Goal: Transaction & Acquisition: Download file/media

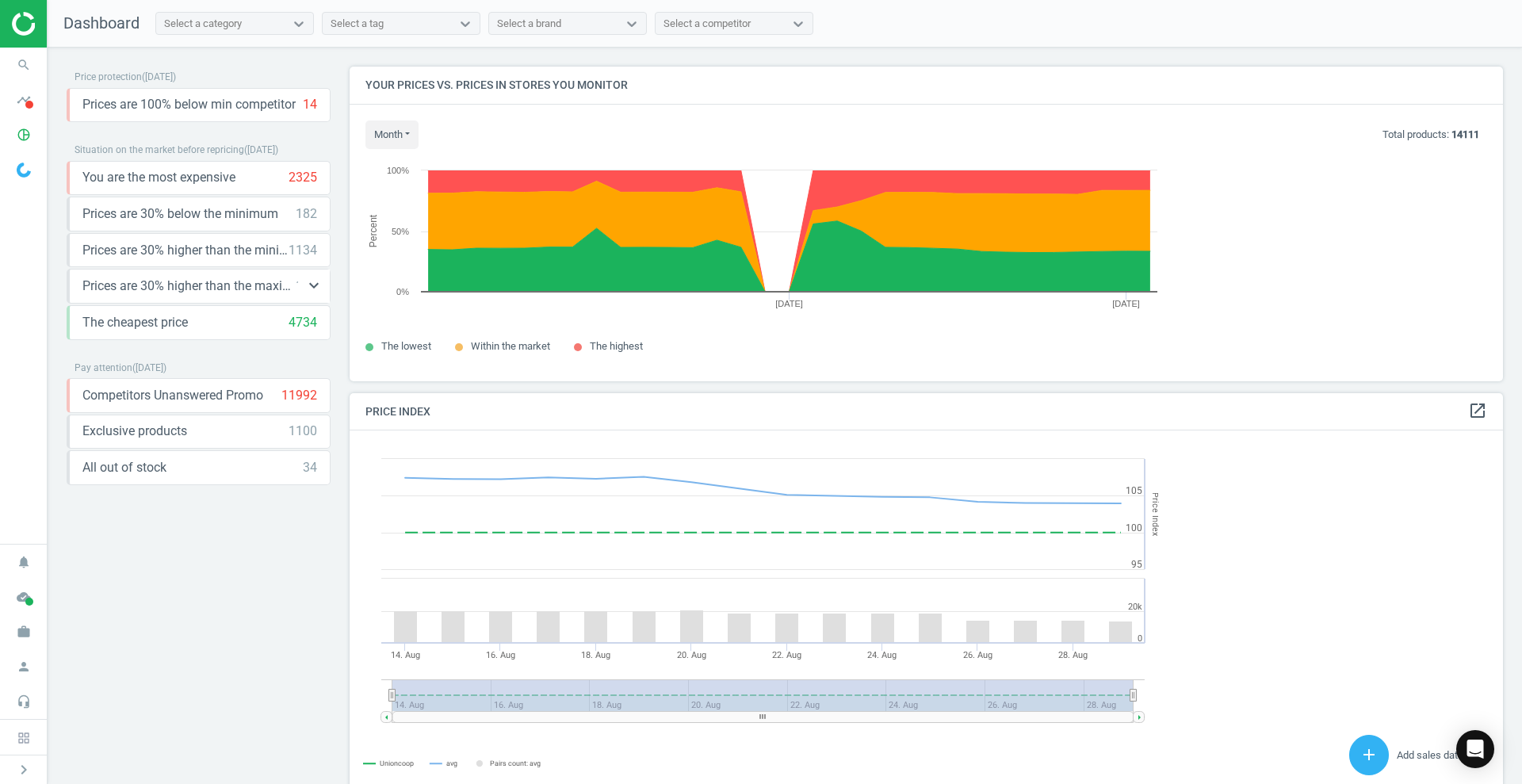
scroll to position [389, 1163]
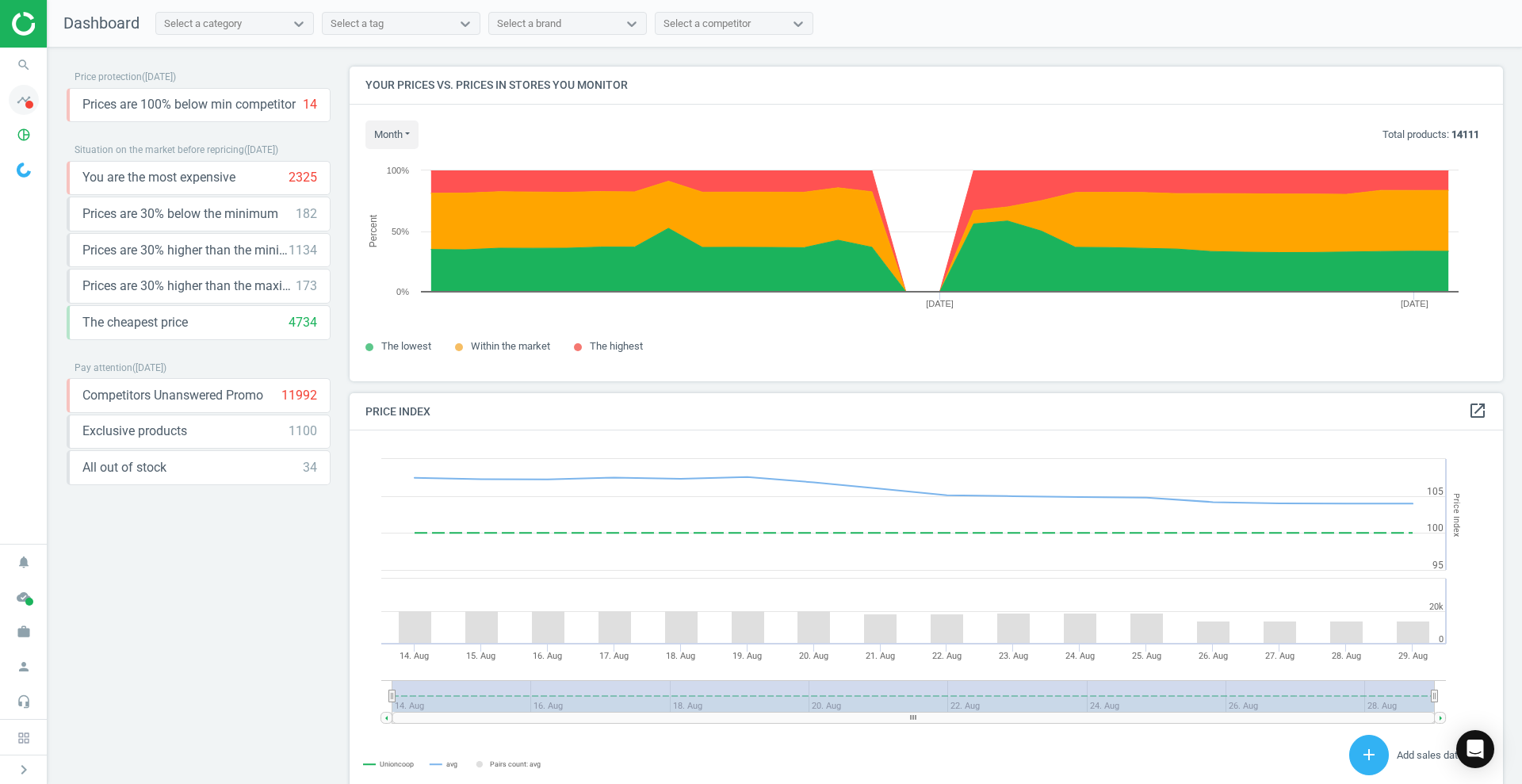
click at [31, 98] on icon "timeline" at bounding box center [24, 100] width 30 height 30
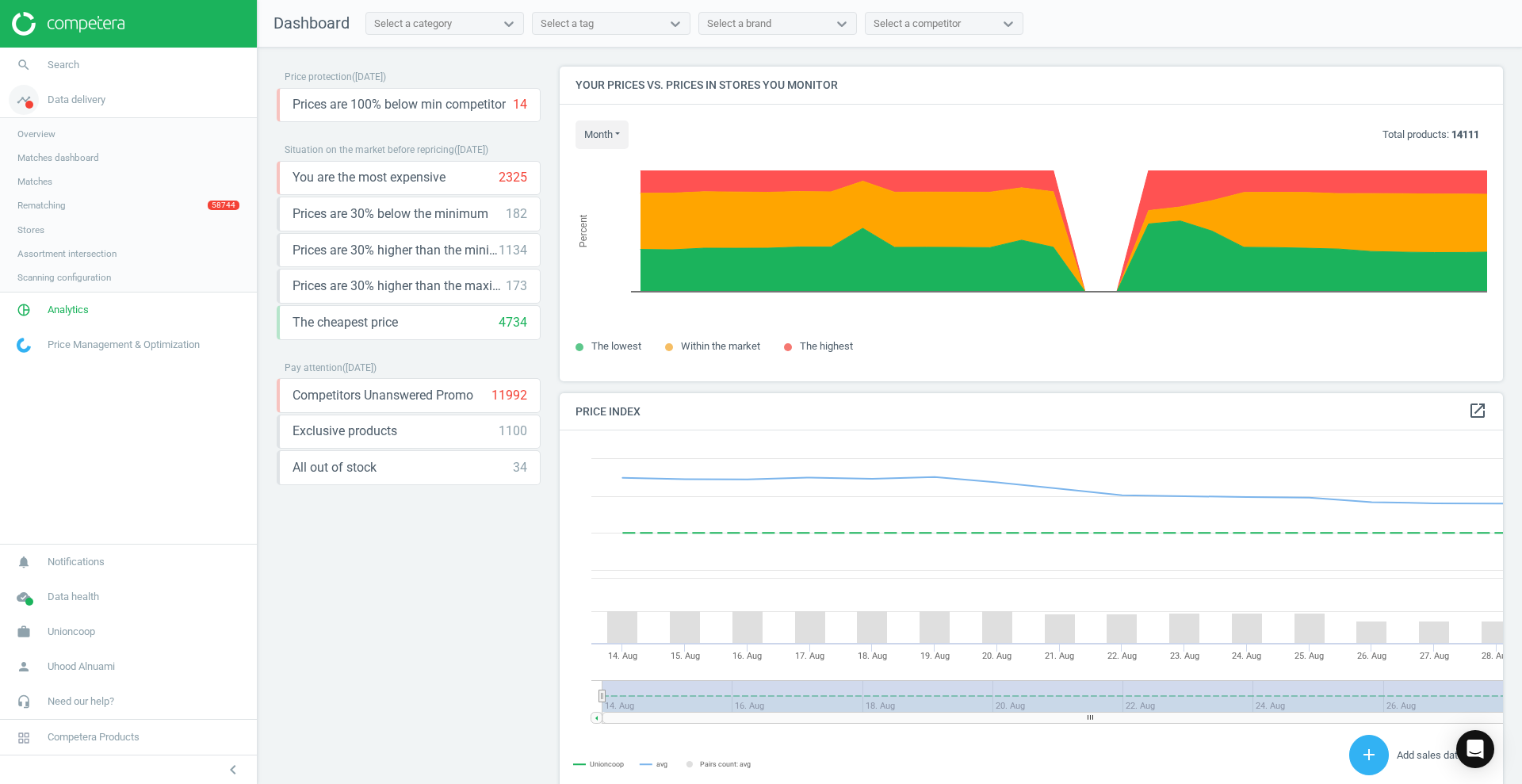
scroll to position [389, 953]
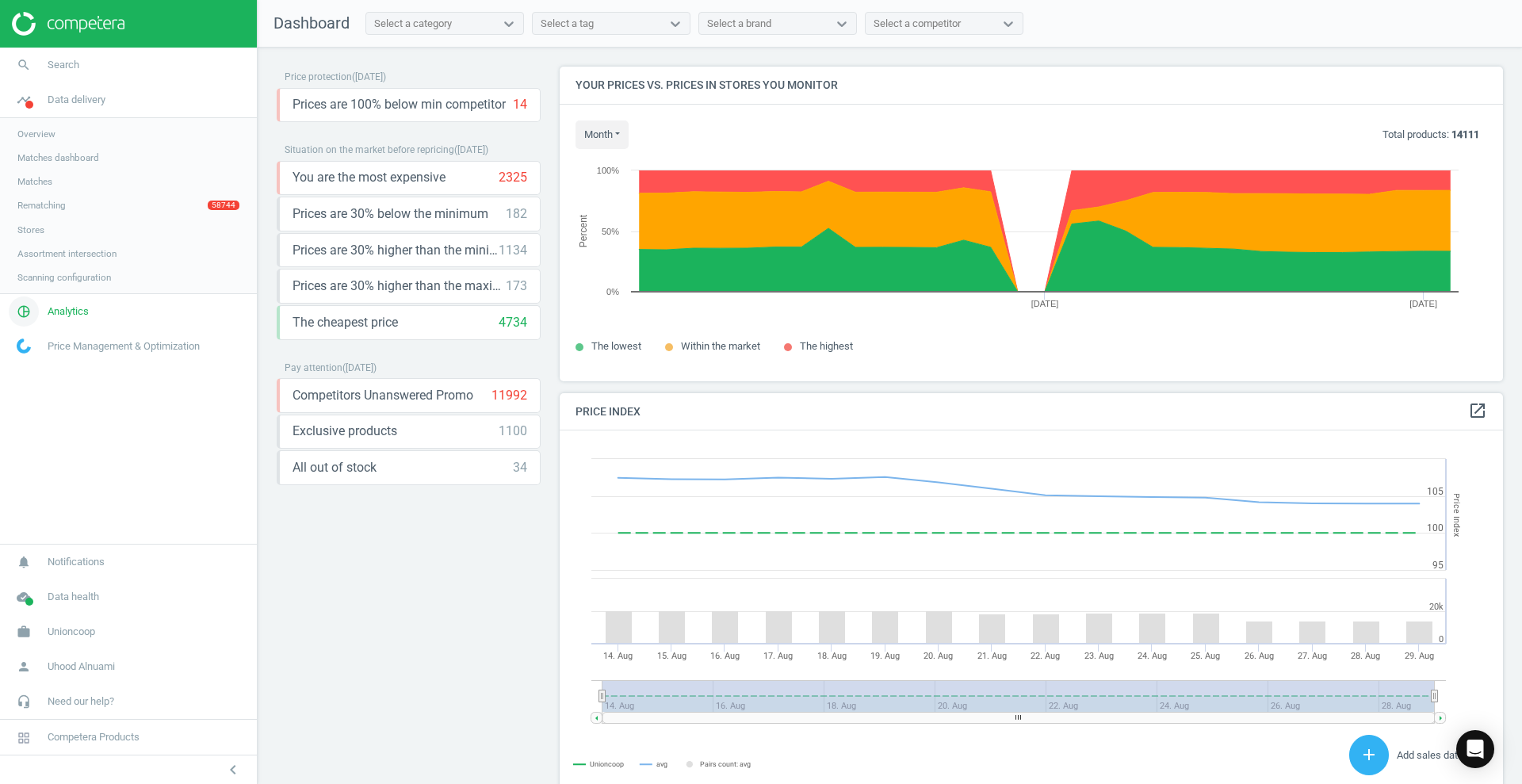
click at [45, 315] on span "pie_chart_outlined" at bounding box center [24, 311] width 47 height 35
click at [37, 194] on span "Products" at bounding box center [35, 192] width 37 height 12
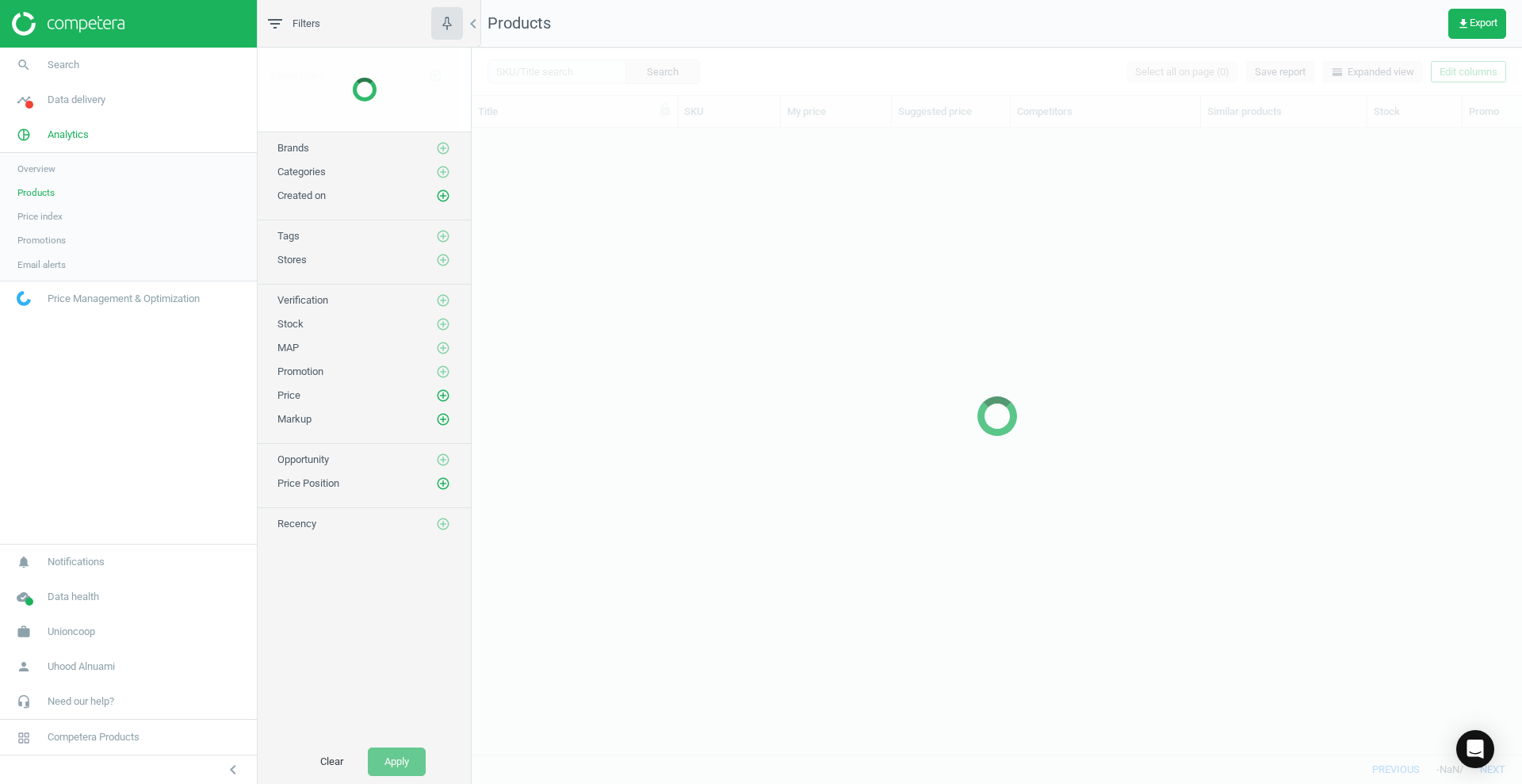
scroll to position [596, 1035]
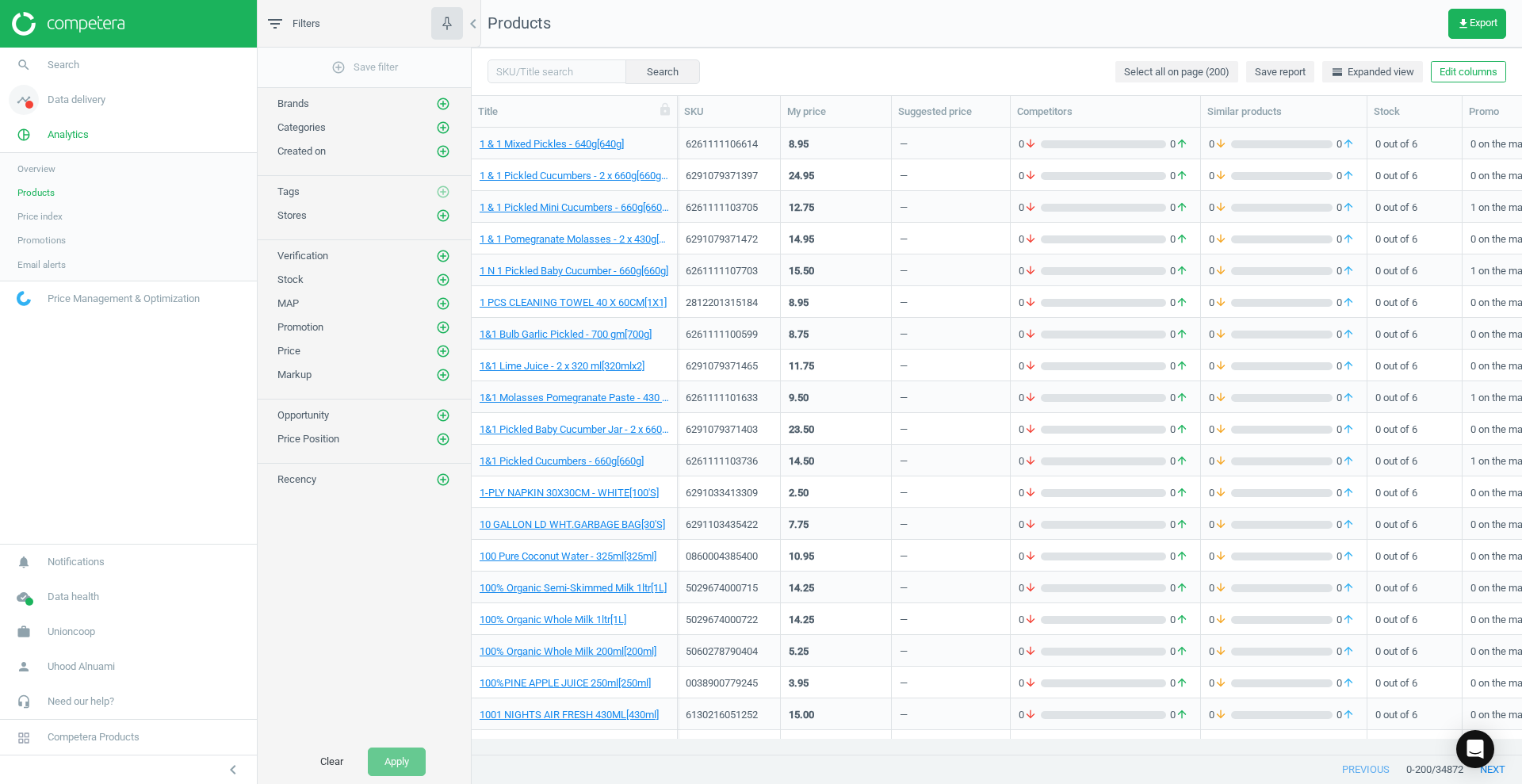
click at [52, 109] on link "timeline Data delivery" at bounding box center [128, 99] width 257 height 35
click at [43, 204] on span "Rematching" at bounding box center [41, 205] width 48 height 12
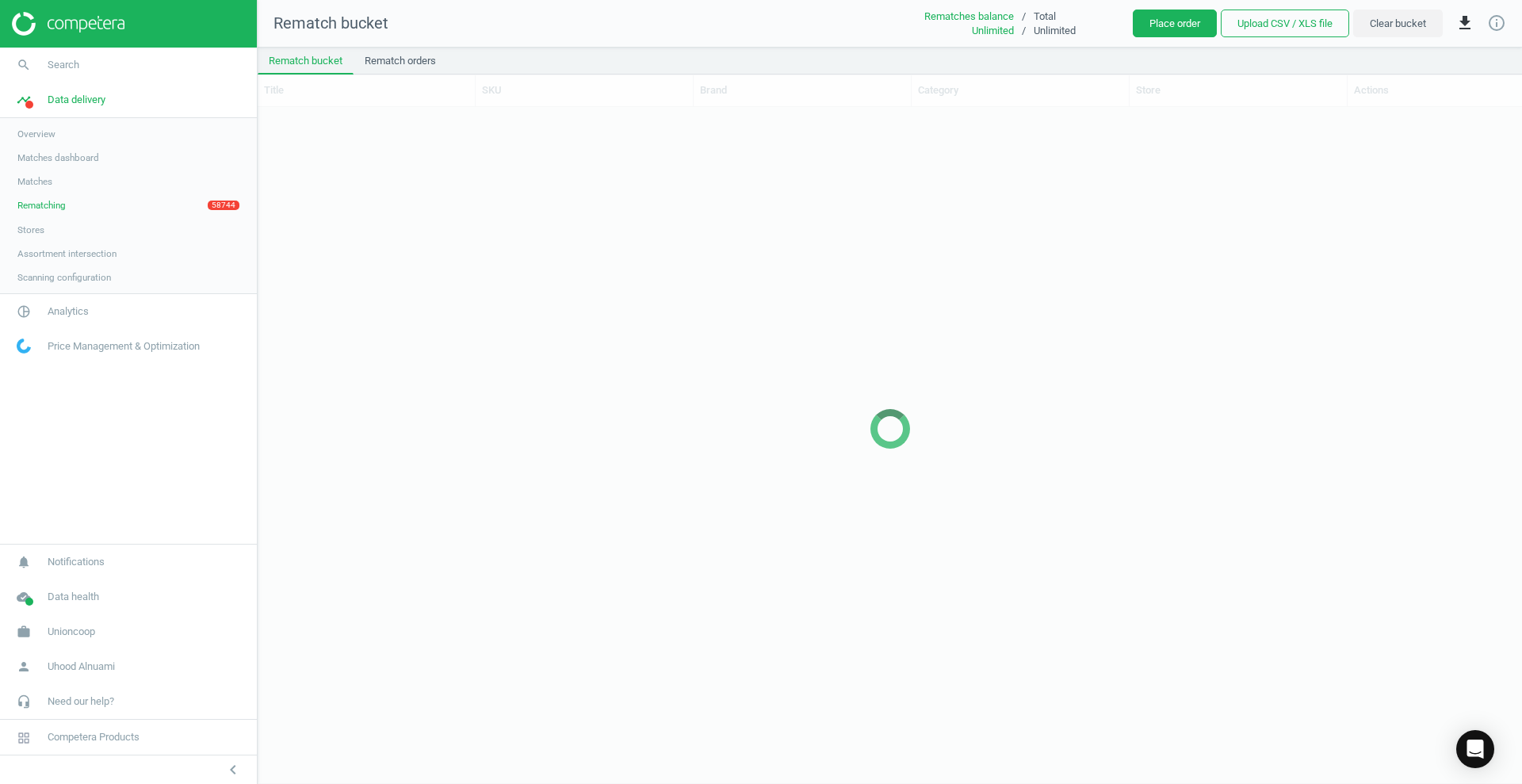
scroll to position [645, 1249]
click at [48, 319] on link "pie_chart_outlined Analytics" at bounding box center [128, 311] width 257 height 35
click at [56, 197] on link "Products" at bounding box center [128, 192] width 257 height 24
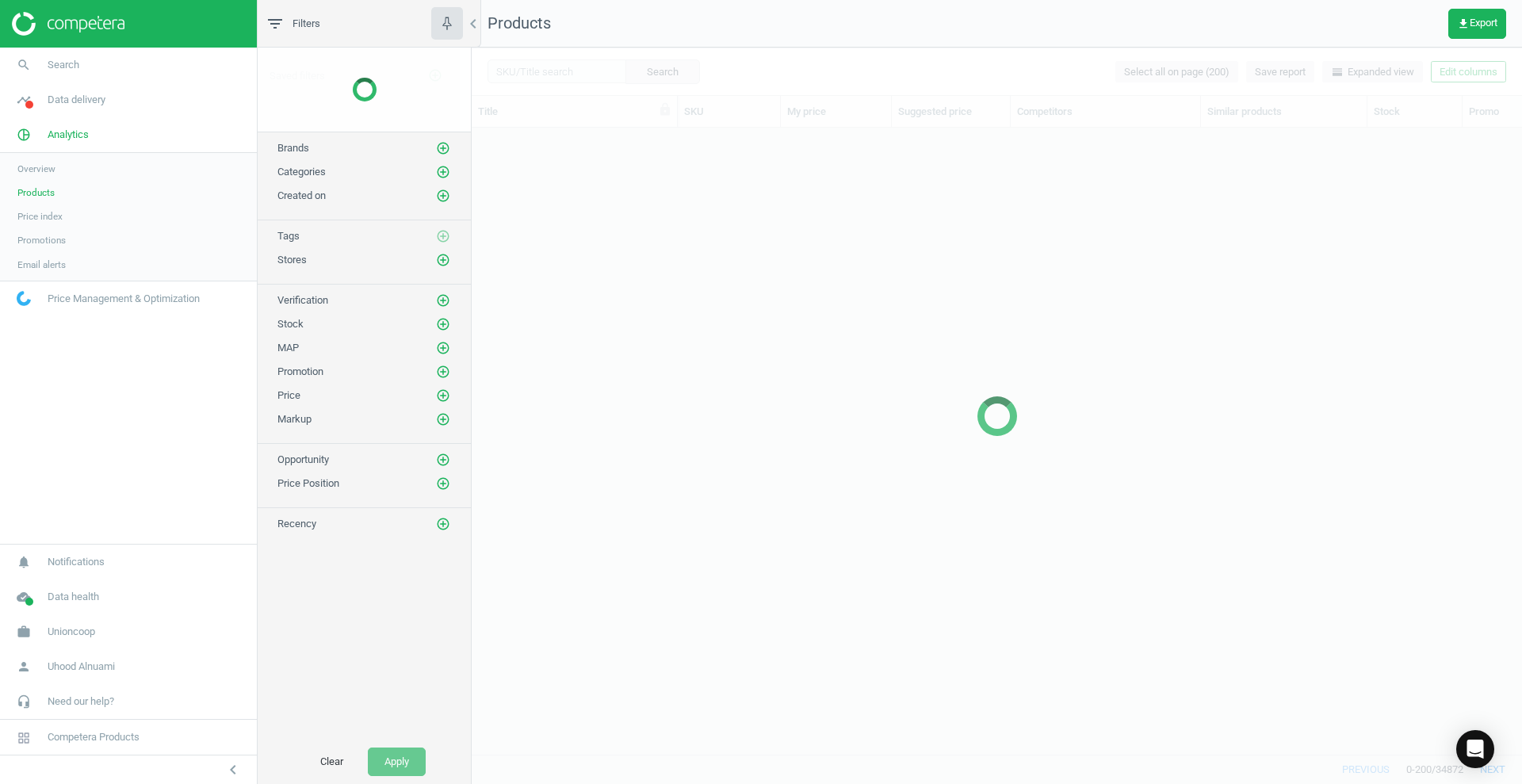
scroll to position [596, 1035]
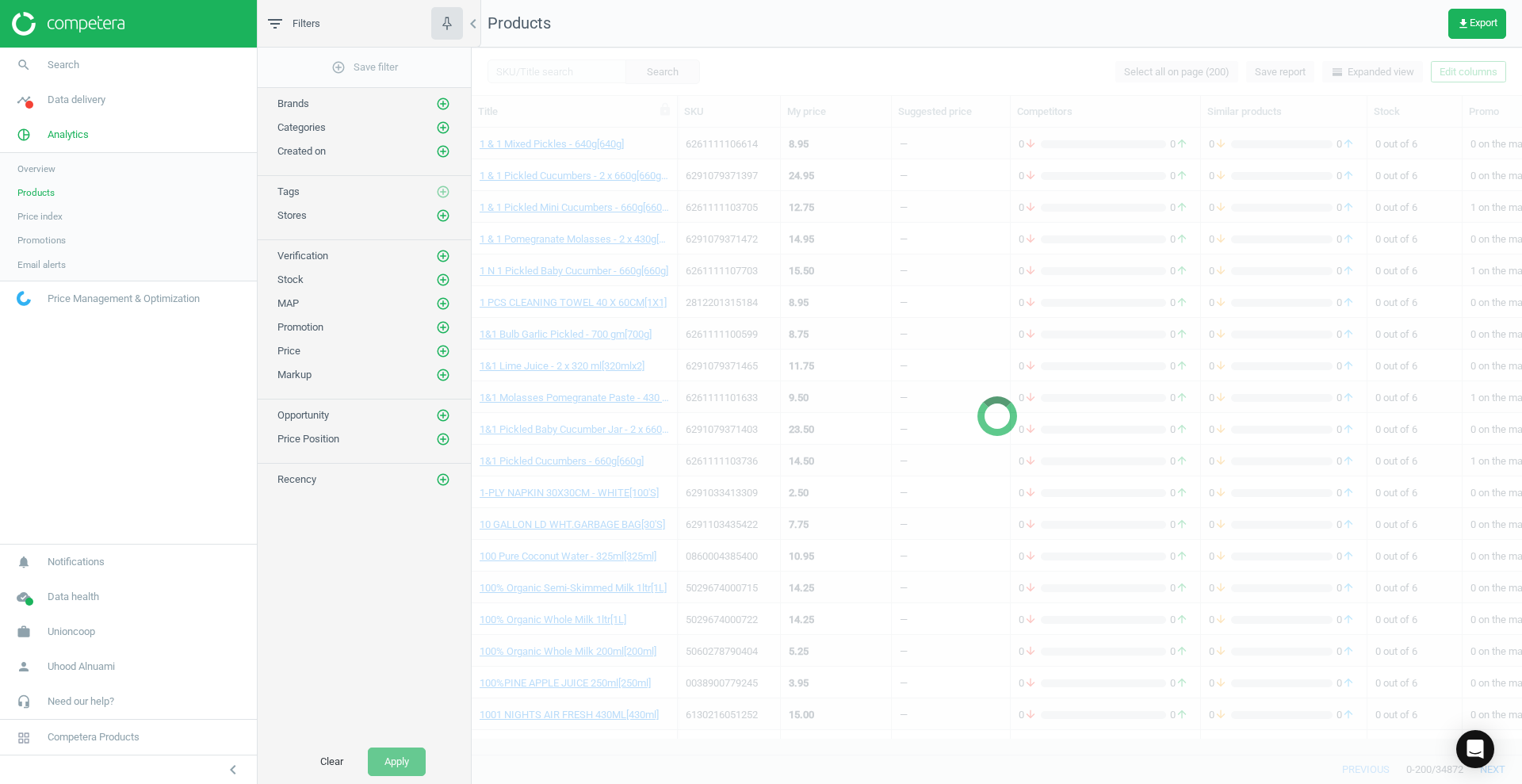
click at [58, 172] on link "Overview" at bounding box center [128, 169] width 257 height 24
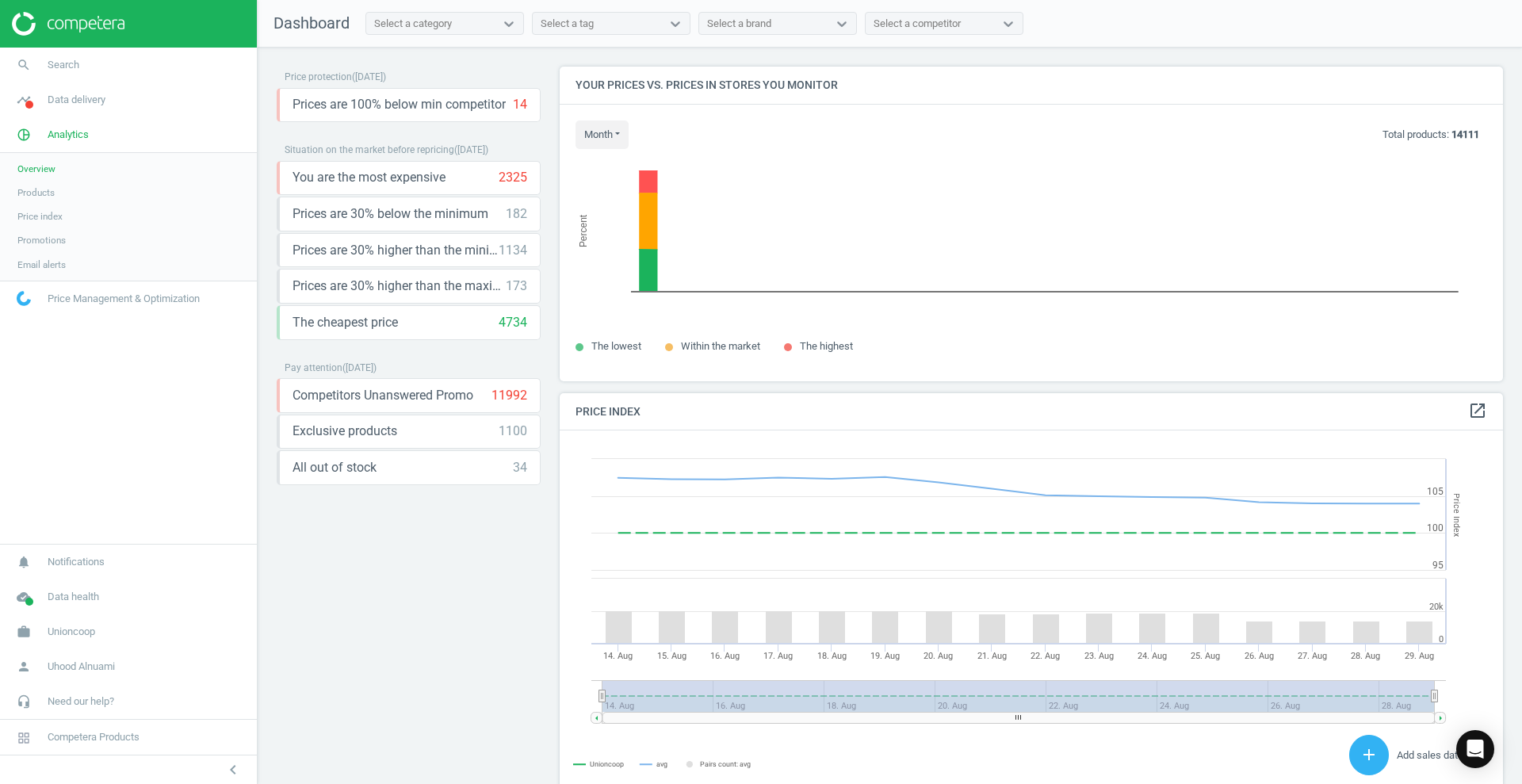
scroll to position [389, 953]
click at [83, 96] on span "Data delivery" at bounding box center [76, 99] width 58 height 14
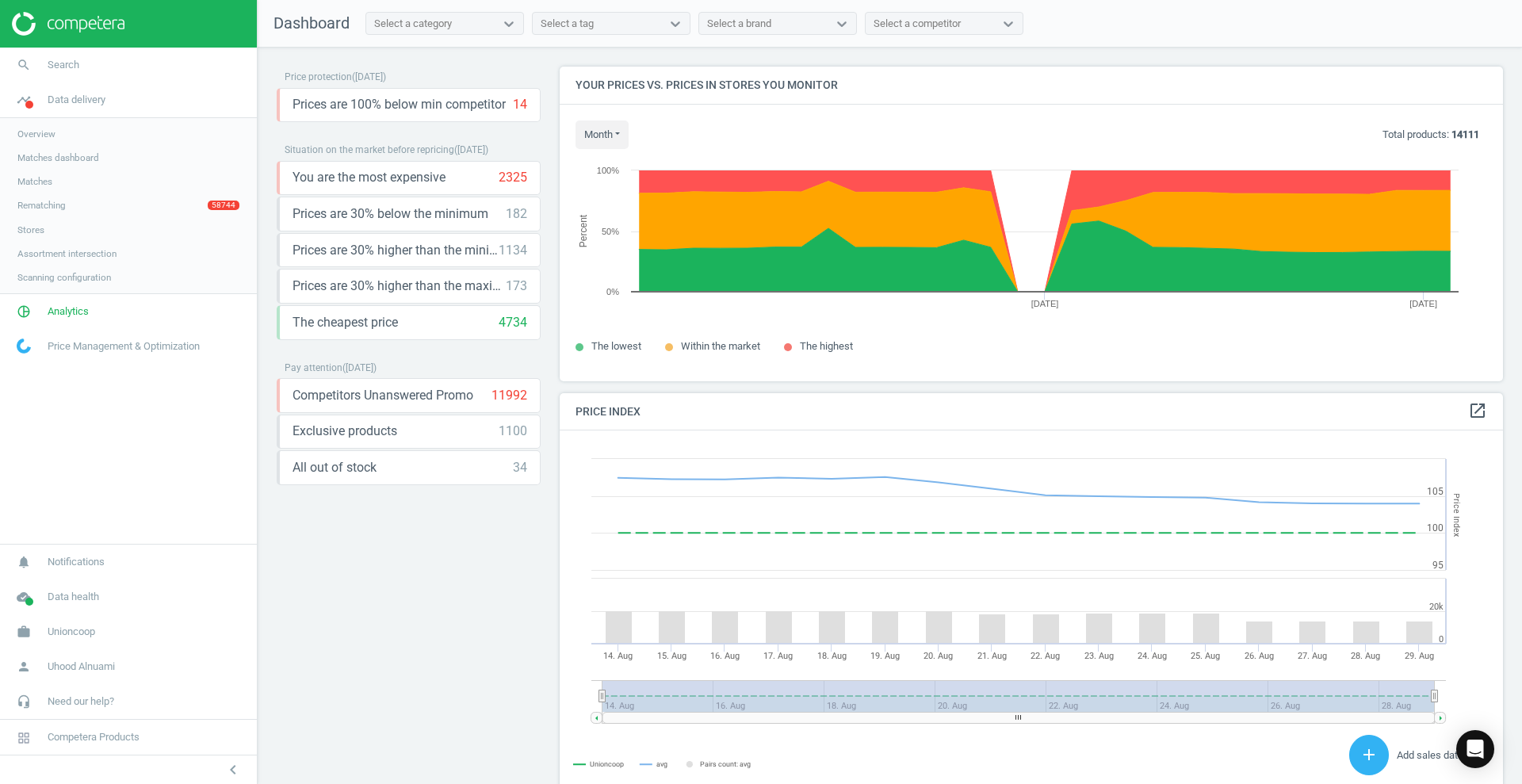
click at [69, 136] on link "Overview" at bounding box center [128, 134] width 257 height 24
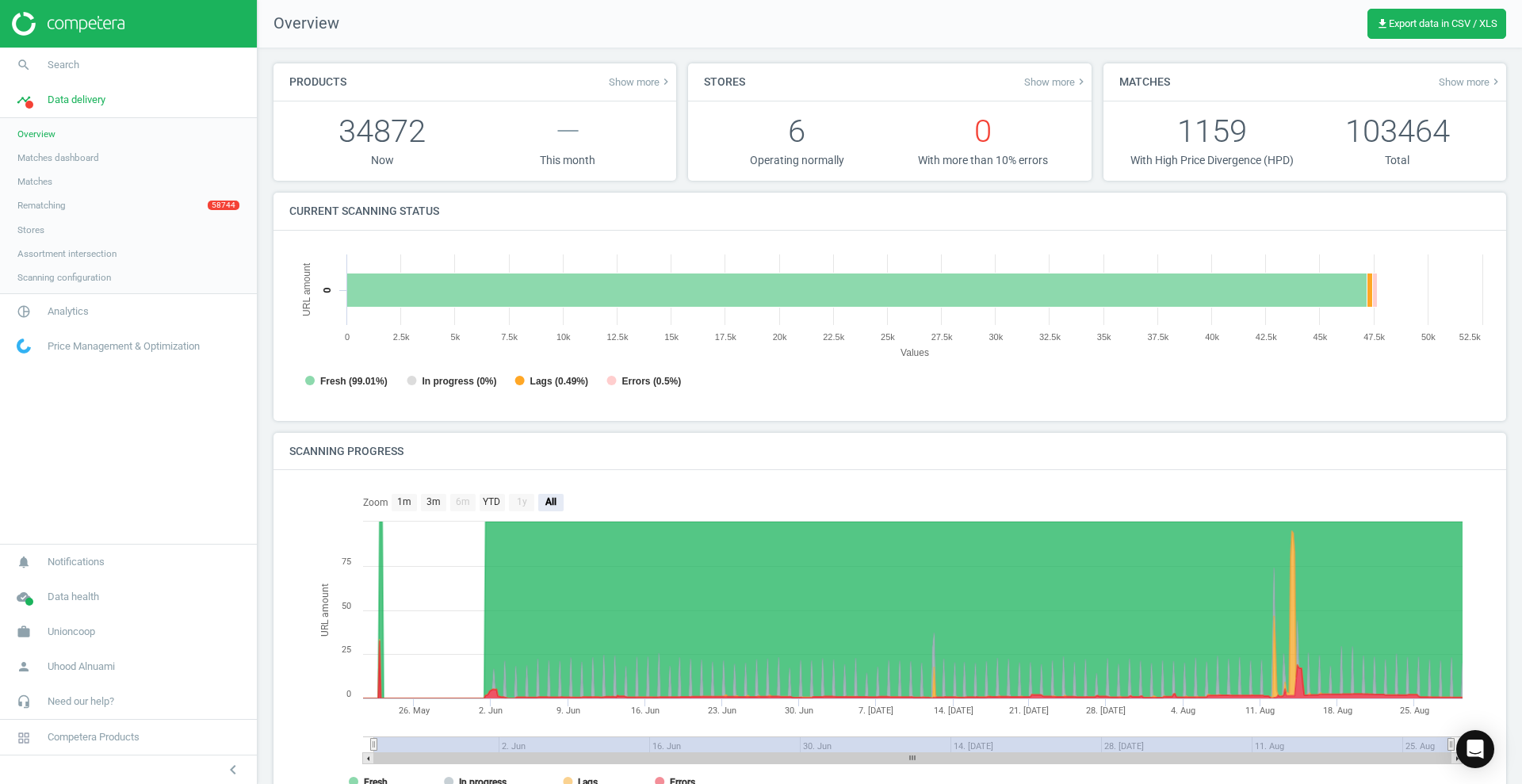
scroll to position [8, 8]
click at [55, 155] on span "Matches dashboard" at bounding box center [58, 157] width 81 height 12
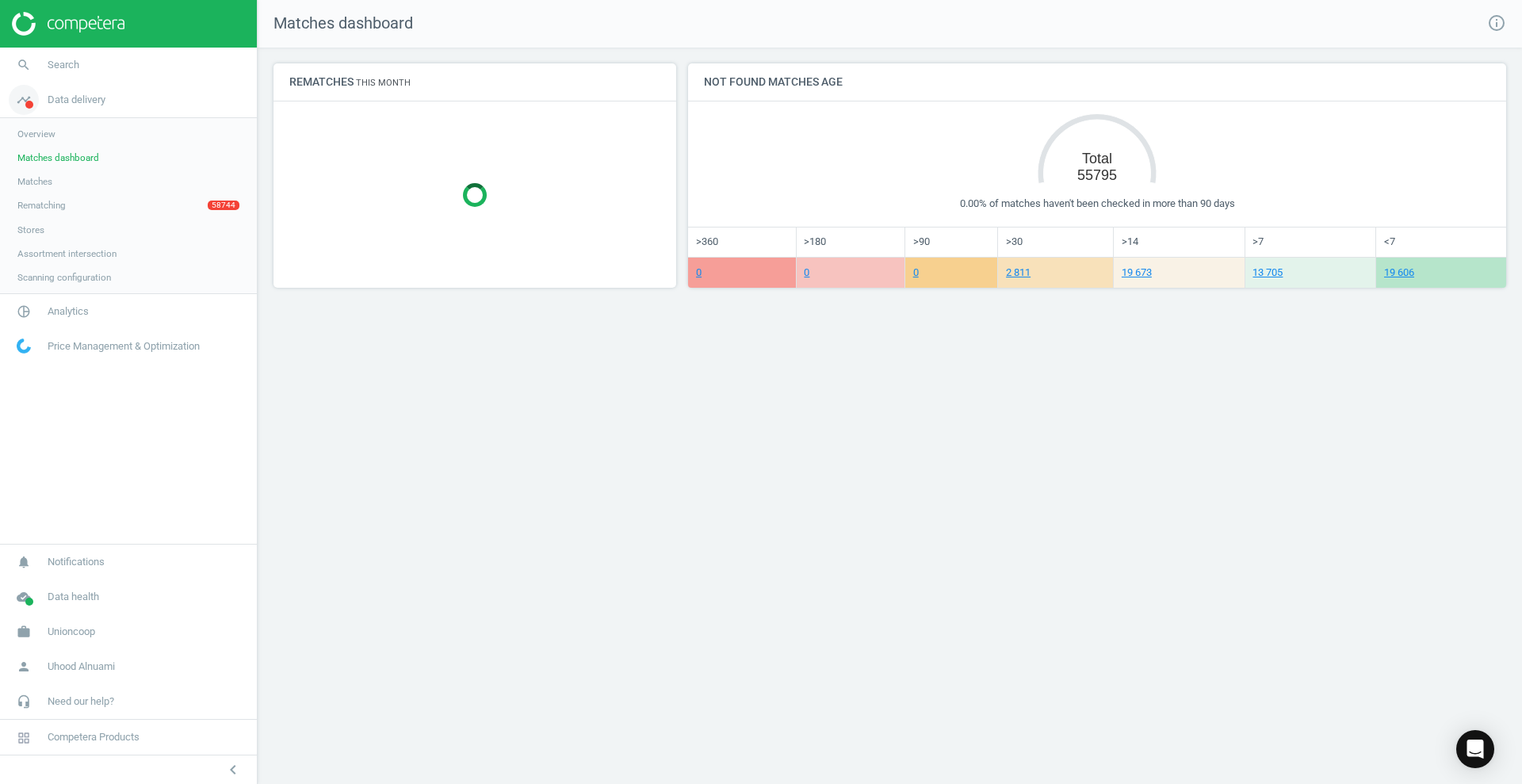
click at [65, 95] on span "Data delivery" at bounding box center [76, 99] width 58 height 14
click at [65, 174] on span "Price Management & Optimization" at bounding box center [123, 169] width 152 height 14
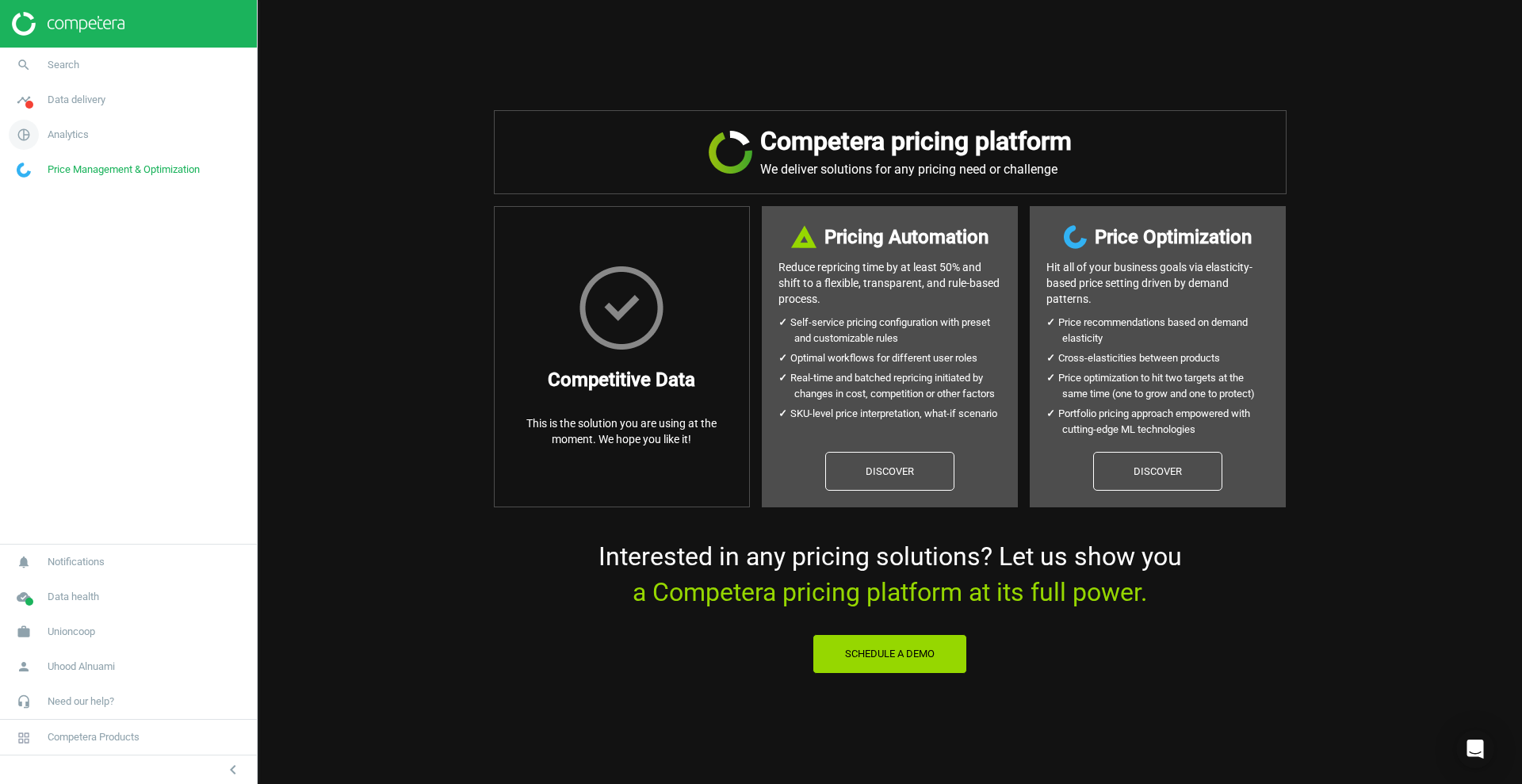
click at [65, 148] on link "pie_chart_outlined Analytics" at bounding box center [128, 134] width 257 height 35
click at [48, 198] on span "Products" at bounding box center [35, 192] width 37 height 12
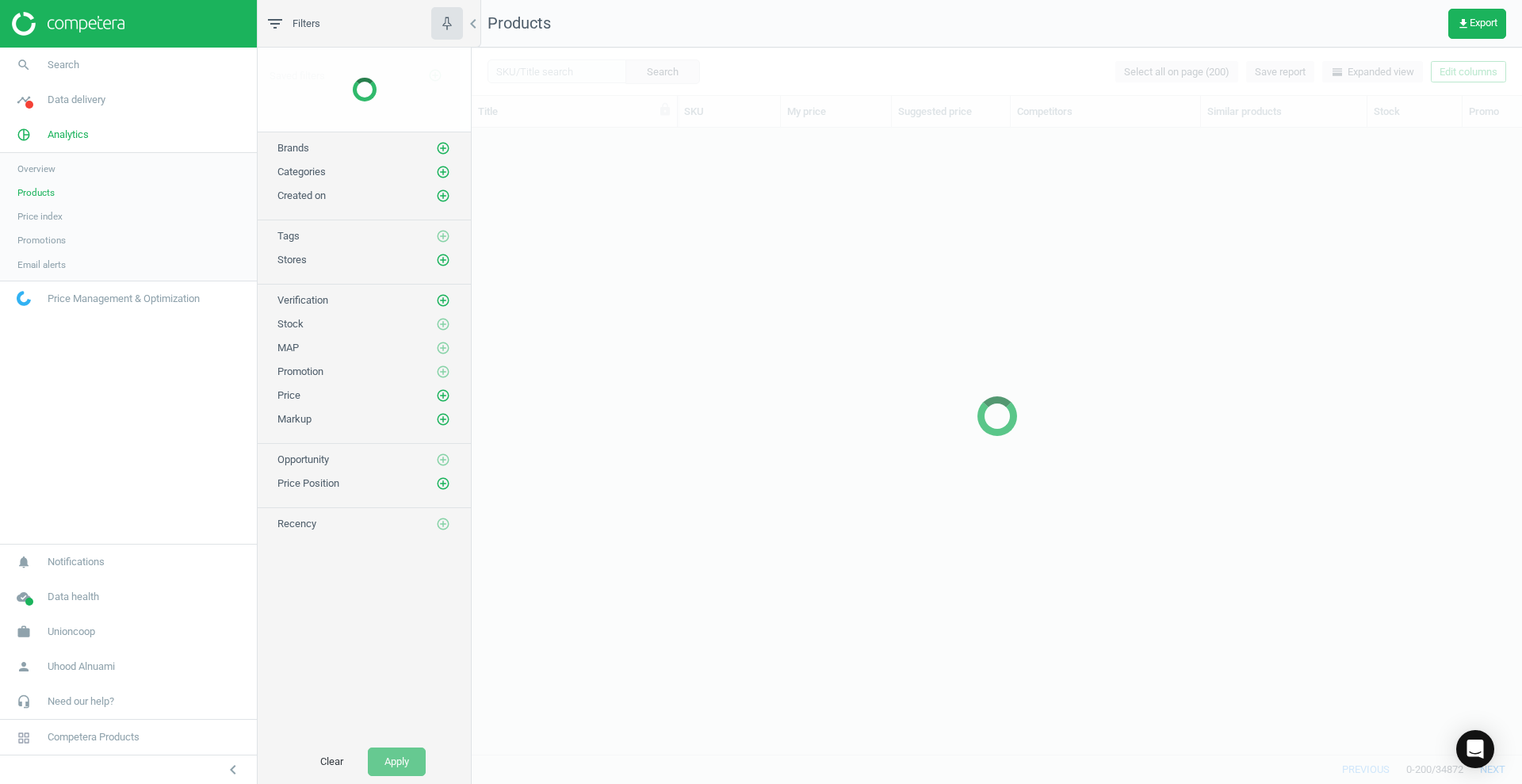
scroll to position [596, 1035]
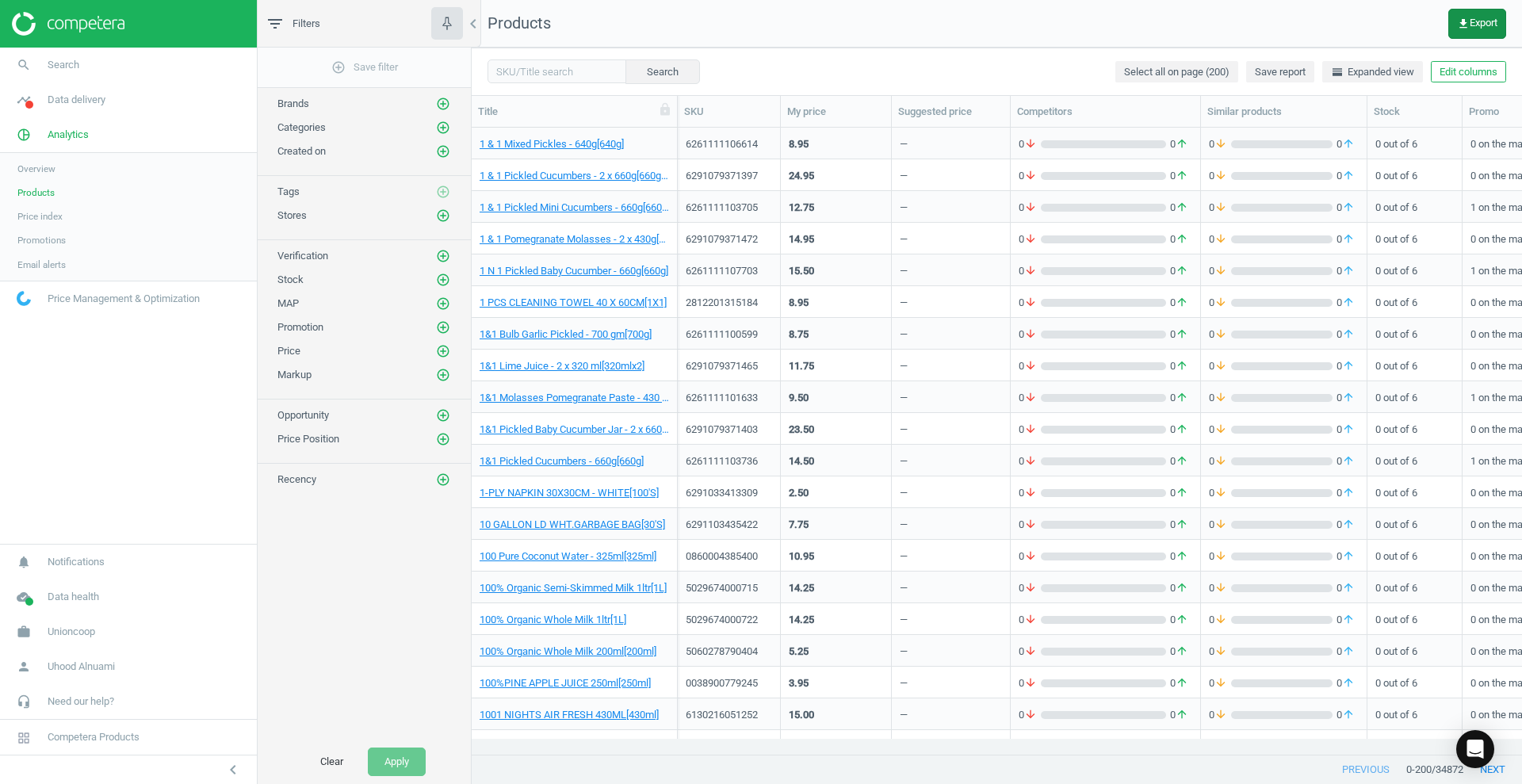
click at [1217, 24] on icon "get_app" at bounding box center [1462, 23] width 12 height 12
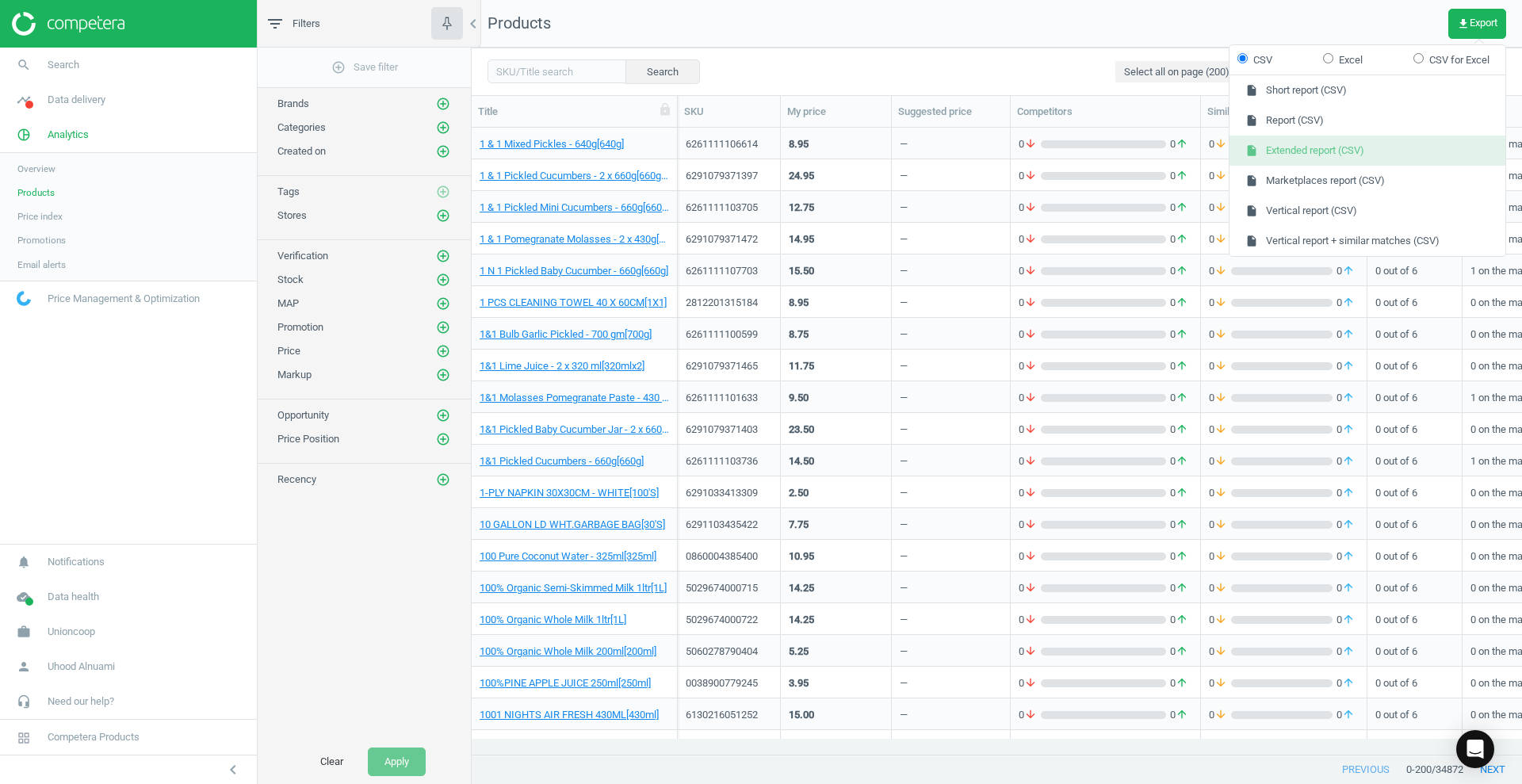
click at [1217, 147] on button "insert_drive_file Extended report (CSV)" at bounding box center [1367, 151] width 276 height 30
